Goal: Participate in discussion

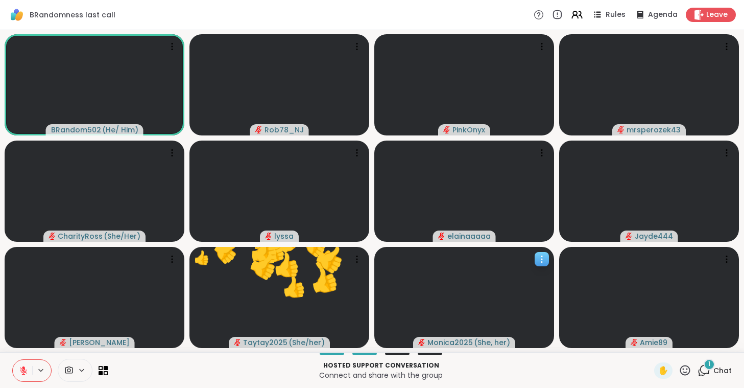
click at [492, 343] on span "( She, her )" at bounding box center [492, 342] width 36 height 10
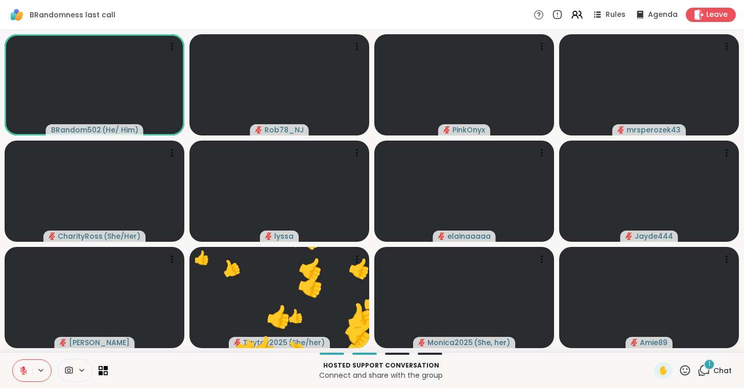
click at [705, 367] on icon at bounding box center [704, 370] width 13 height 13
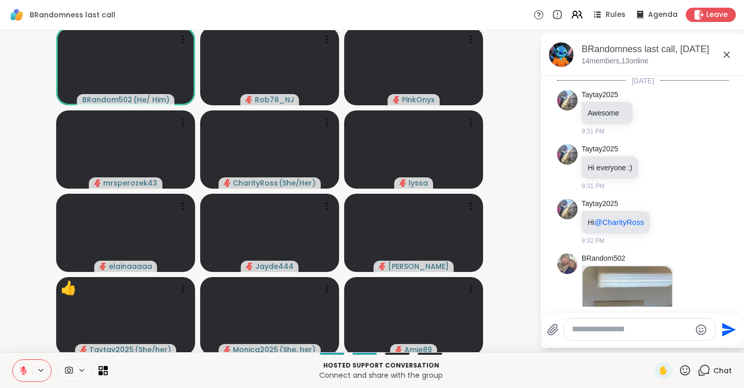
scroll to position [4191, 0]
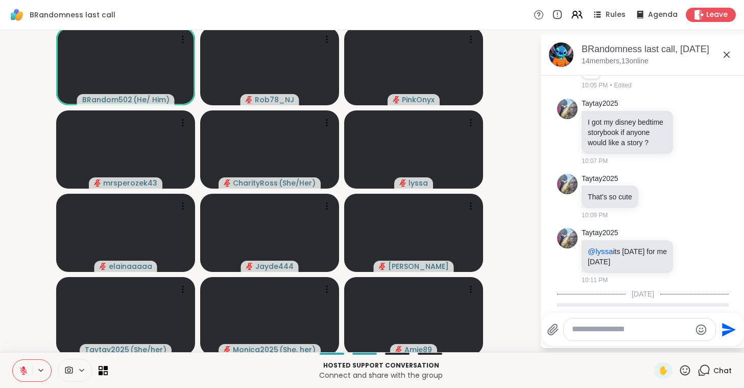
click at [730, 56] on icon at bounding box center [727, 55] width 12 height 12
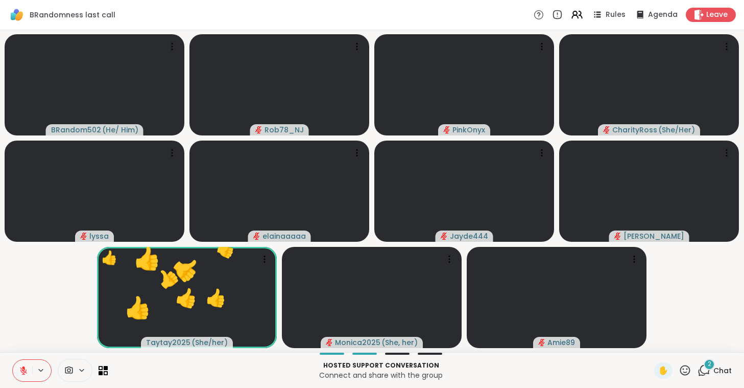
click at [17, 367] on button at bounding box center [22, 370] width 19 height 21
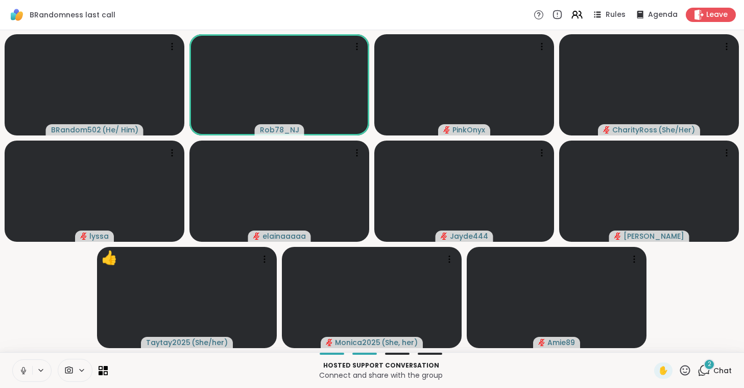
click at [25, 369] on icon at bounding box center [23, 370] width 9 height 9
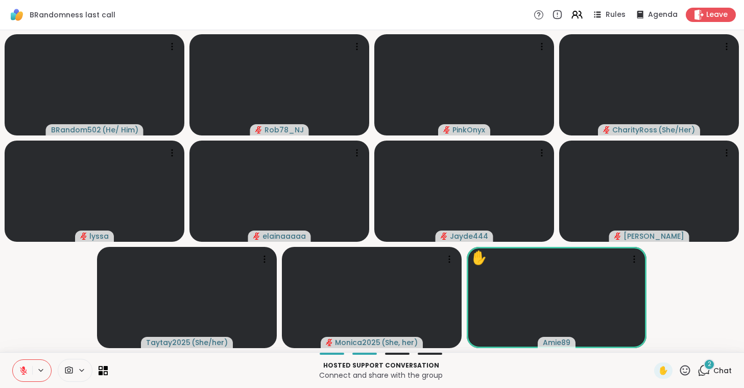
click at [25, 369] on icon at bounding box center [23, 370] width 9 height 9
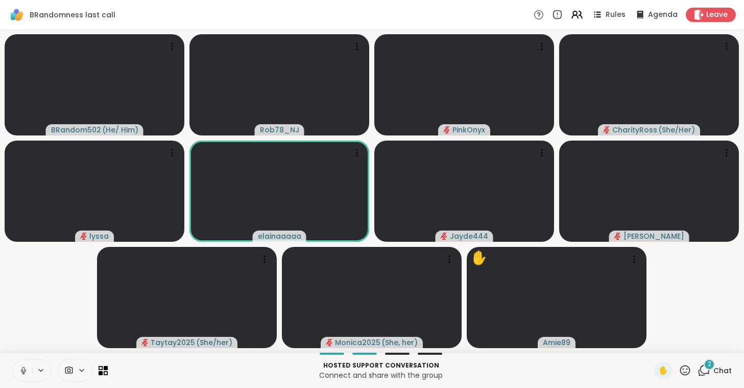
click at [25, 369] on icon at bounding box center [23, 370] width 9 height 9
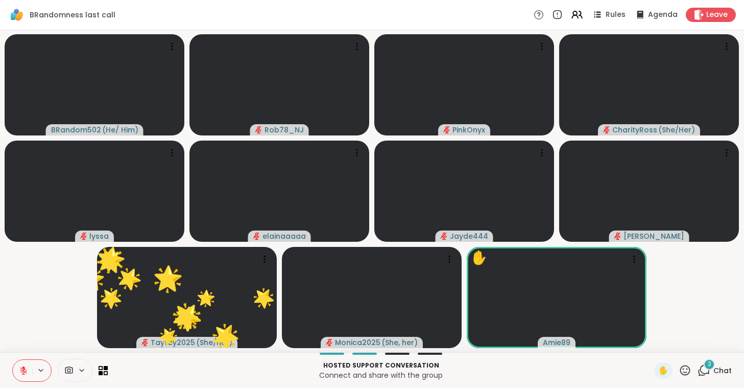
click at [705, 370] on icon at bounding box center [704, 370] width 13 height 13
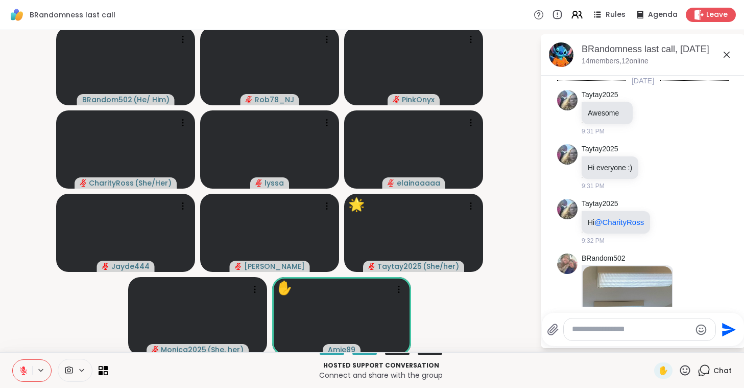
scroll to position [4441, 0]
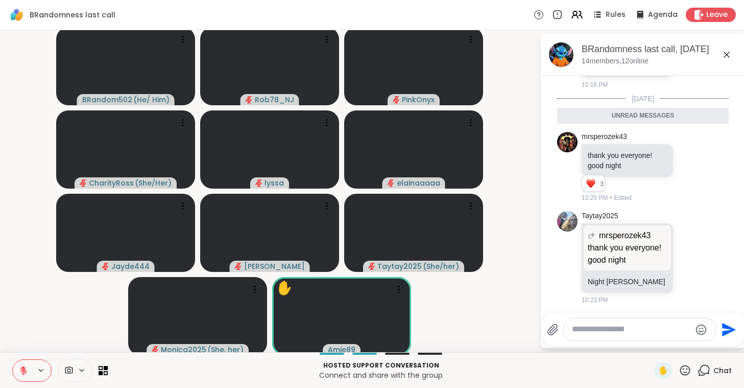
click at [728, 56] on icon at bounding box center [727, 55] width 6 height 6
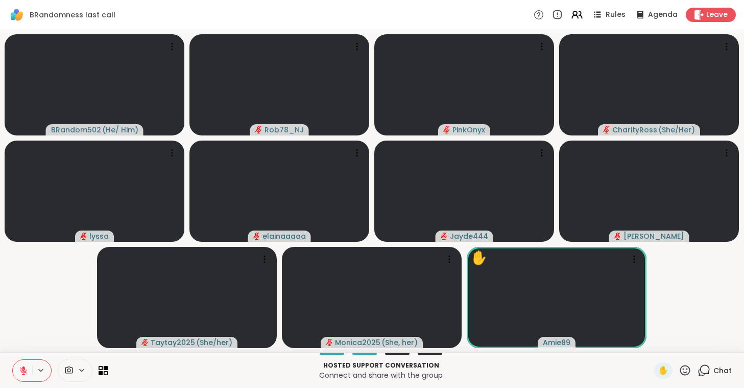
click at [705, 365] on icon at bounding box center [705, 369] width 10 height 9
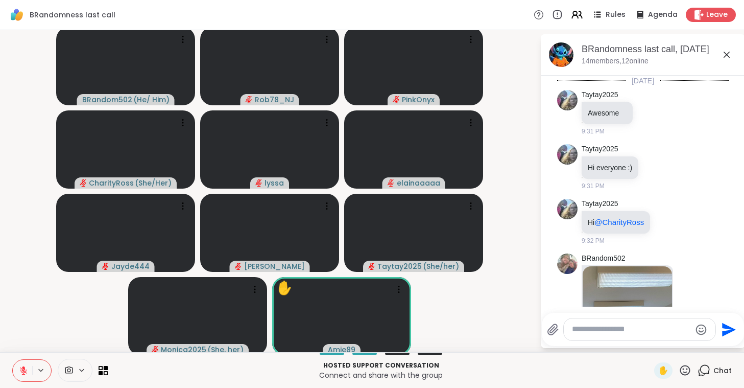
scroll to position [4406, 0]
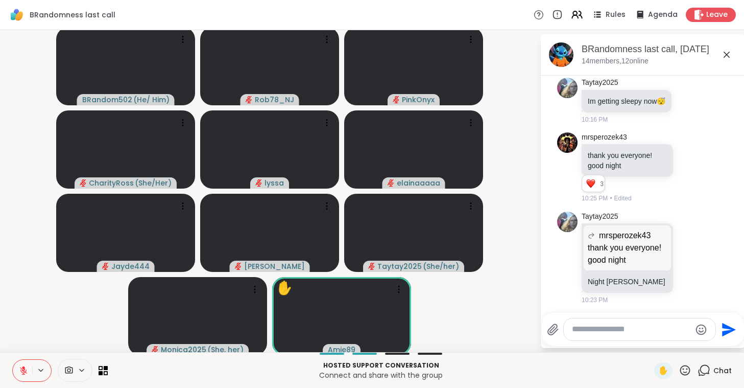
click at [725, 55] on icon at bounding box center [727, 55] width 12 height 12
